Goal: Find specific page/section: Find specific page/section

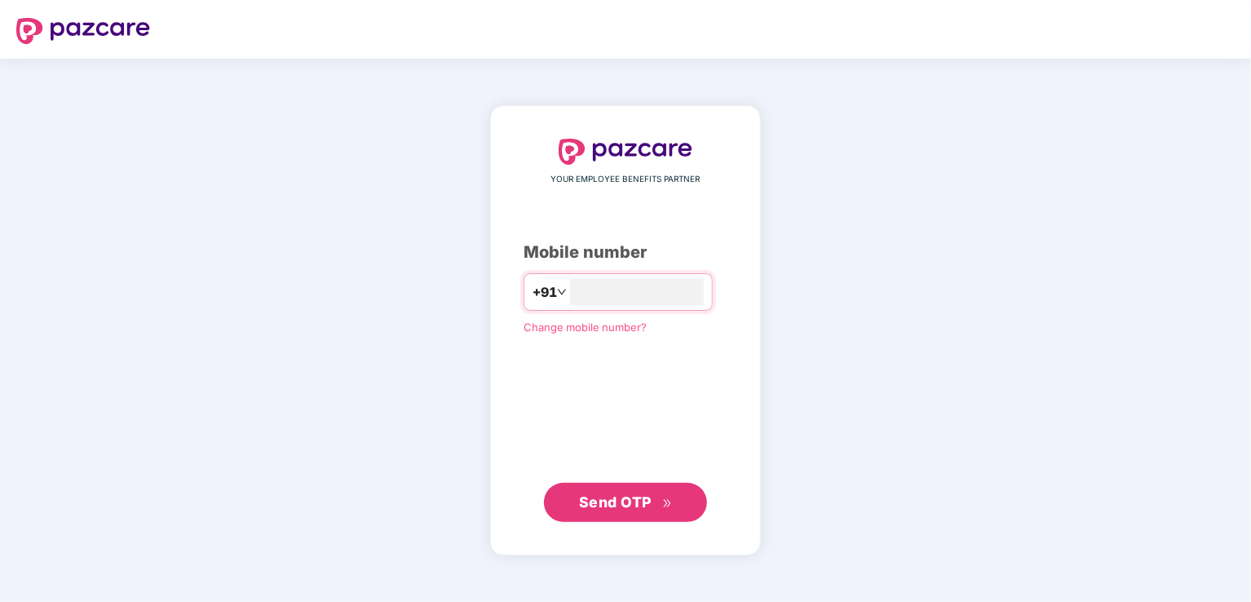
type input "**********"
click at [657, 503] on span "Send OTP" at bounding box center [626, 502] width 94 height 23
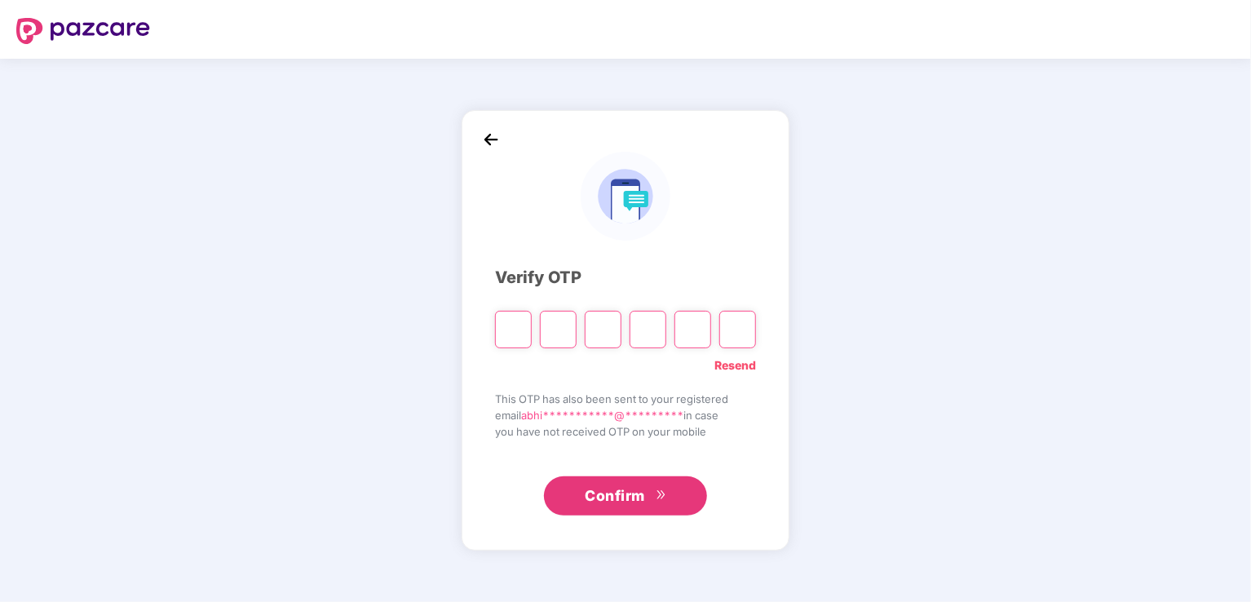
type input "*"
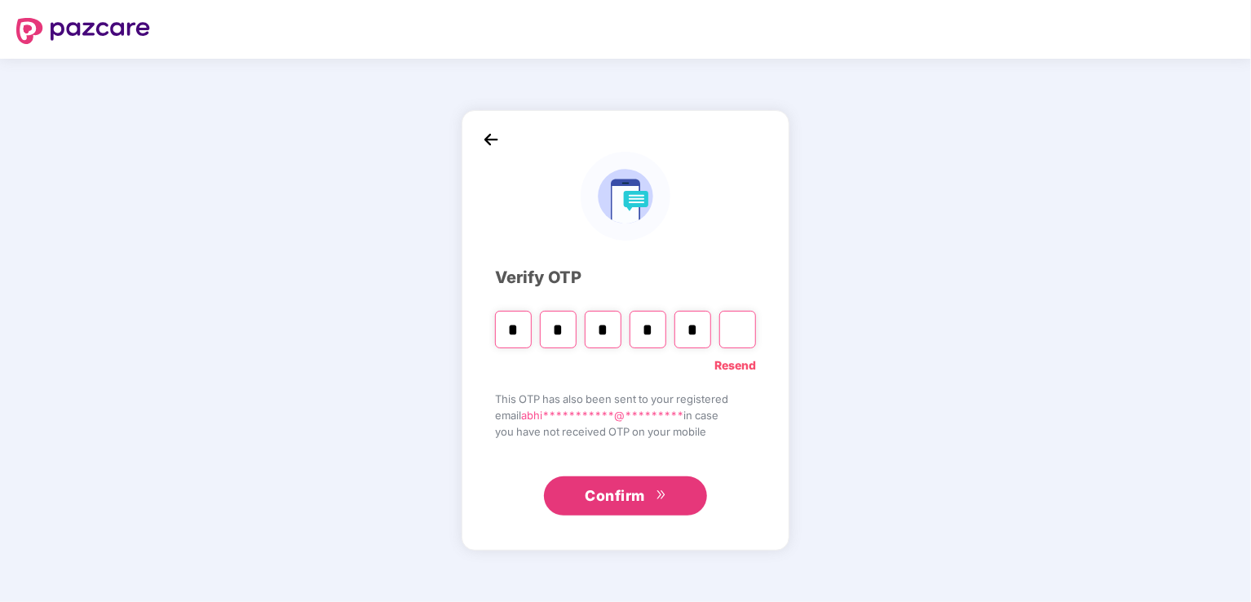
type input "*"
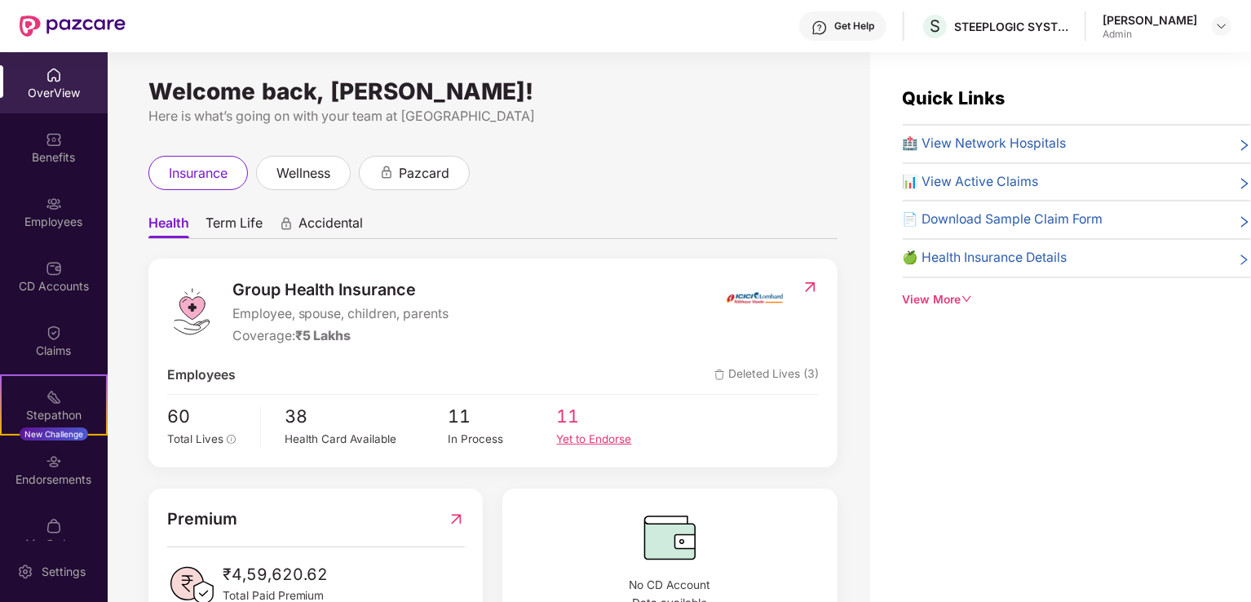
click at [569, 425] on span "11" at bounding box center [611, 417] width 108 height 28
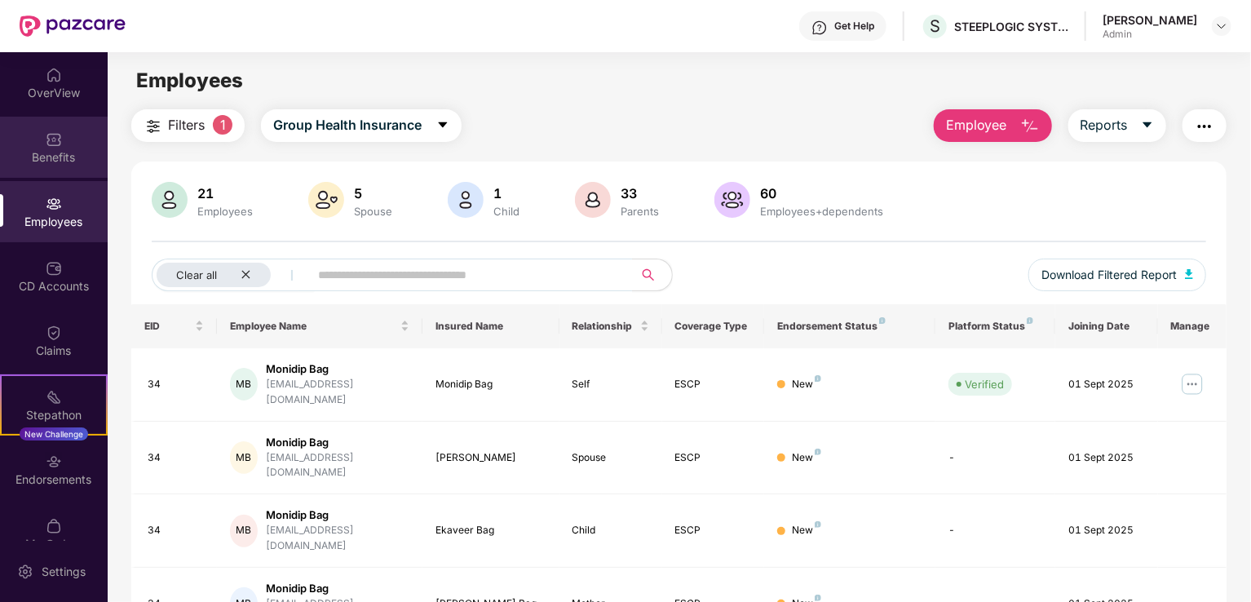
click at [69, 144] on div "Benefits" at bounding box center [54, 147] width 108 height 61
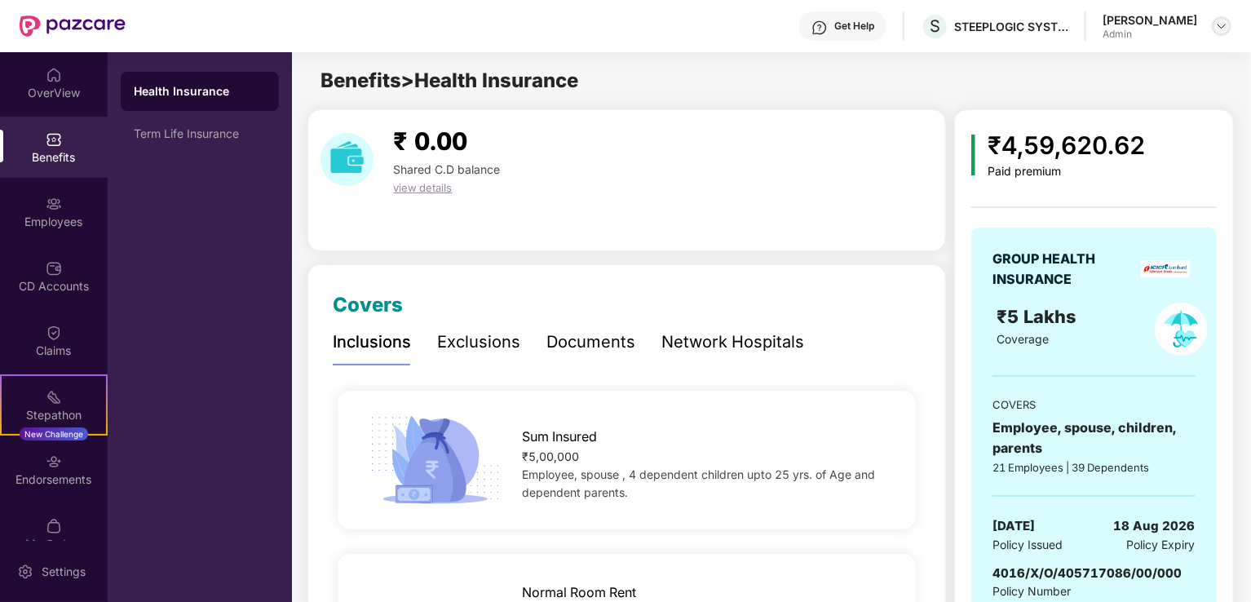
click at [1219, 30] on img at bounding box center [1221, 26] width 13 height 13
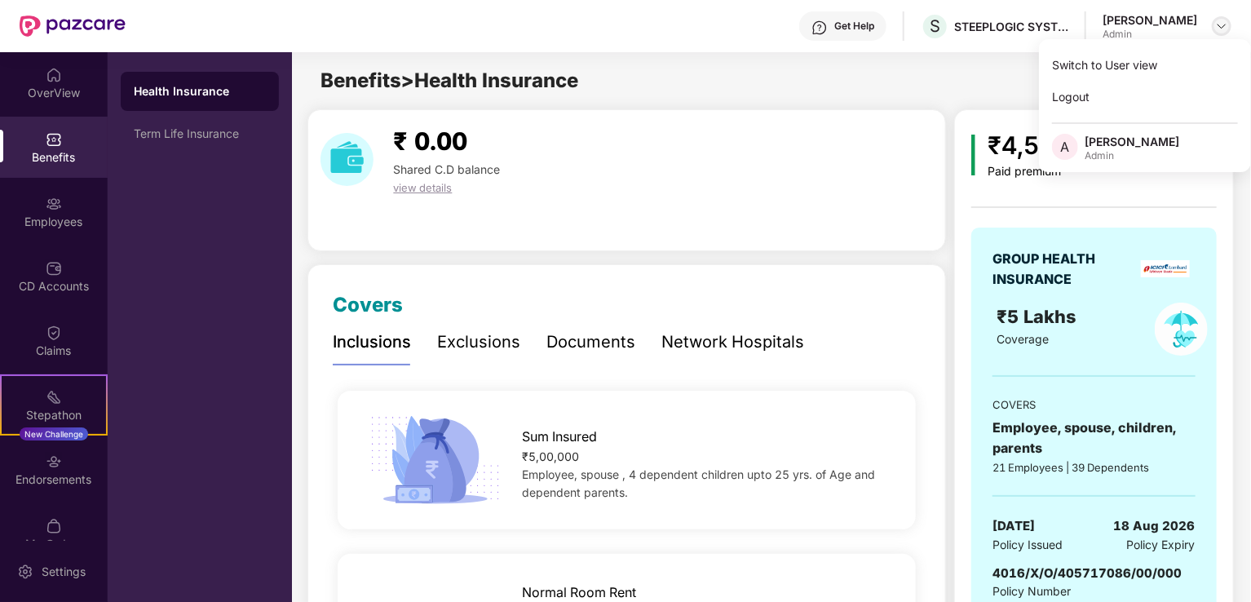
click at [1219, 30] on img at bounding box center [1221, 26] width 13 height 13
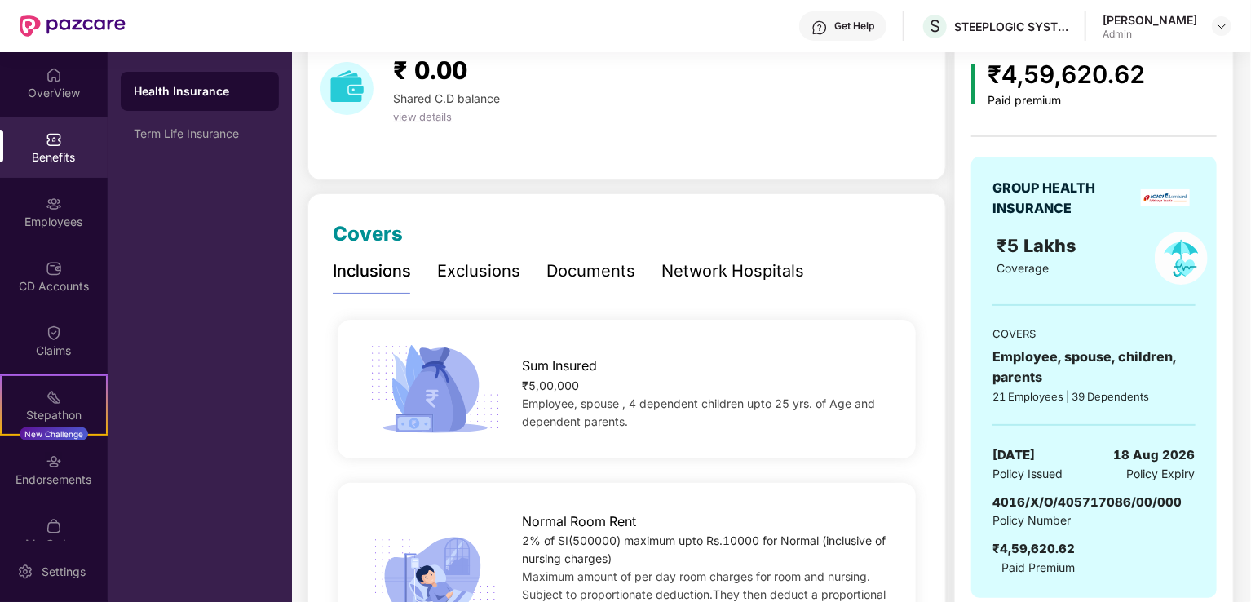
scroll to position [72, 0]
click at [580, 264] on div "Documents" at bounding box center [590, 270] width 89 height 25
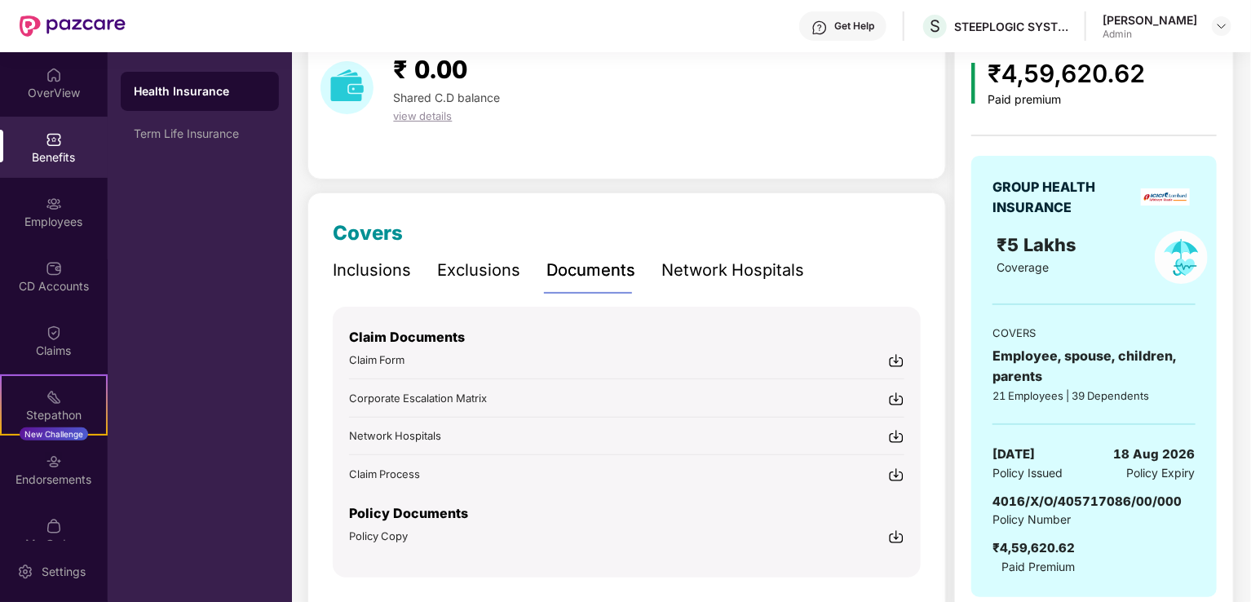
click at [897, 535] on img at bounding box center [896, 537] width 16 height 16
click at [197, 127] on div "Term Life Insurance" at bounding box center [200, 133] width 132 height 13
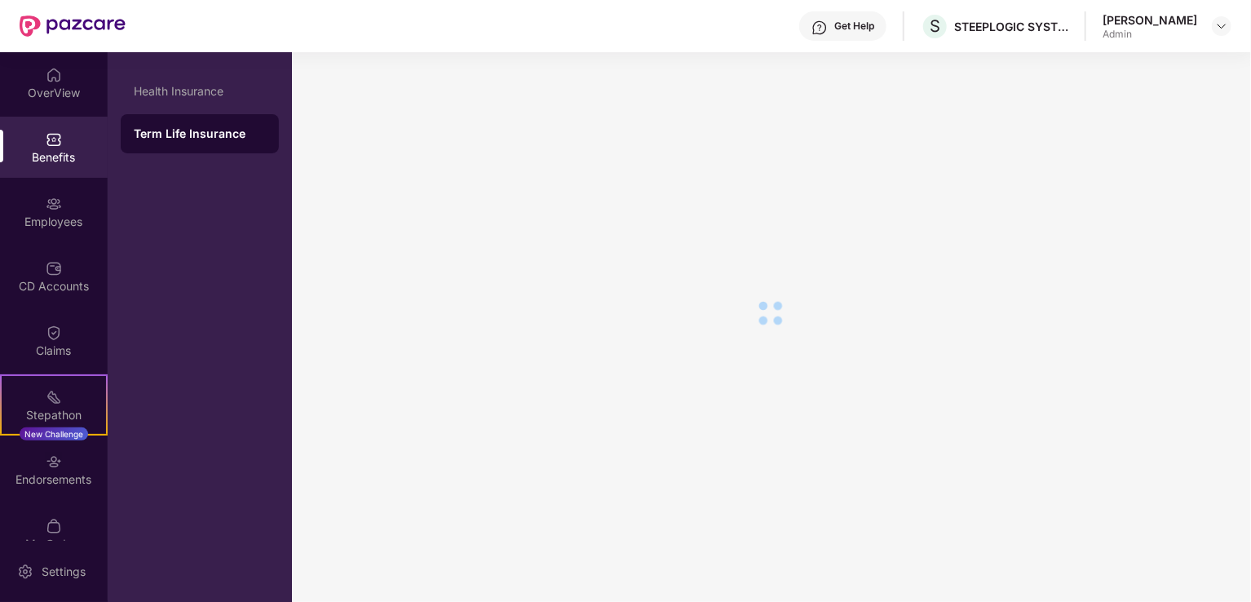
scroll to position [33, 0]
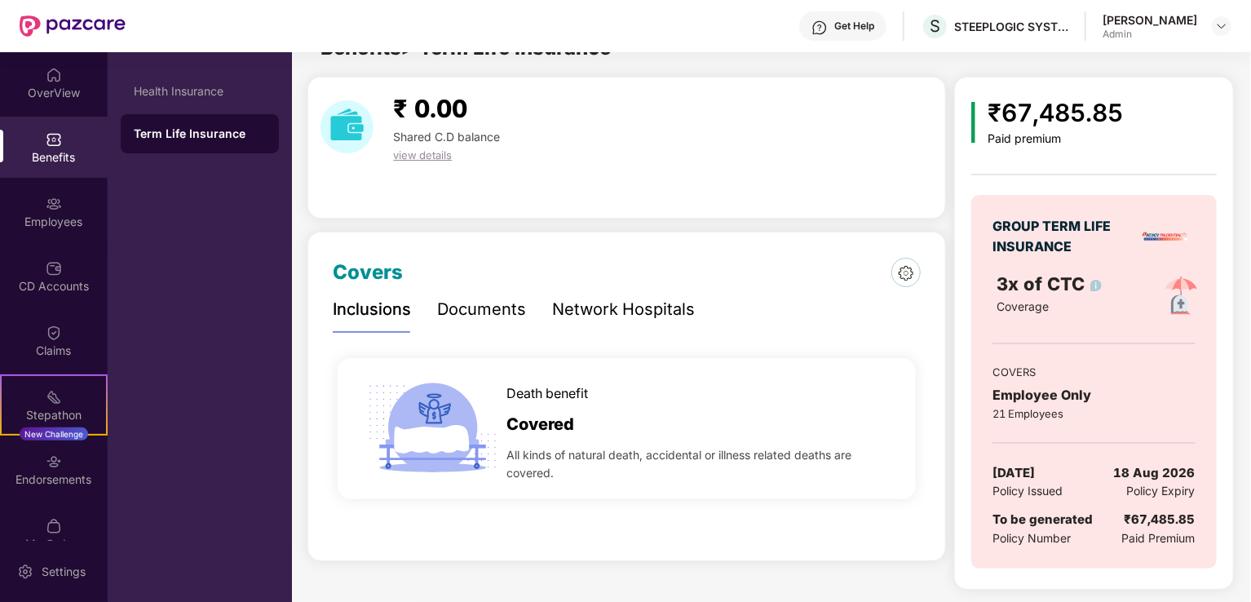
click at [511, 309] on div "Documents" at bounding box center [481, 309] width 89 height 25
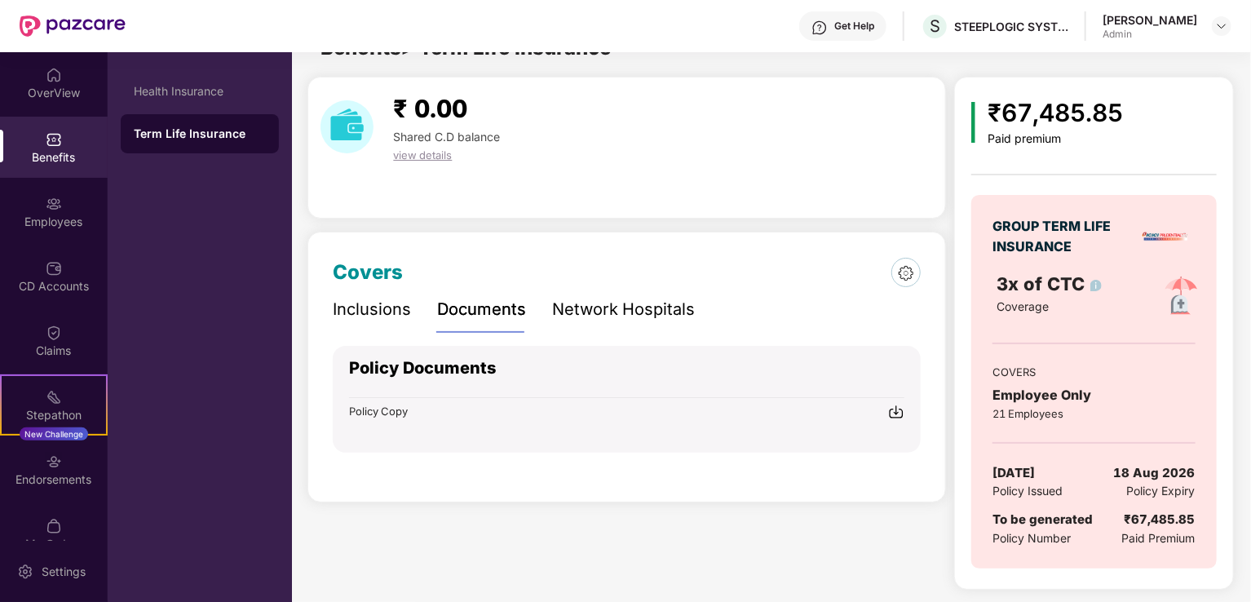
click at [897, 409] on img at bounding box center [896, 412] width 16 height 16
